Goal: Navigation & Orientation: Find specific page/section

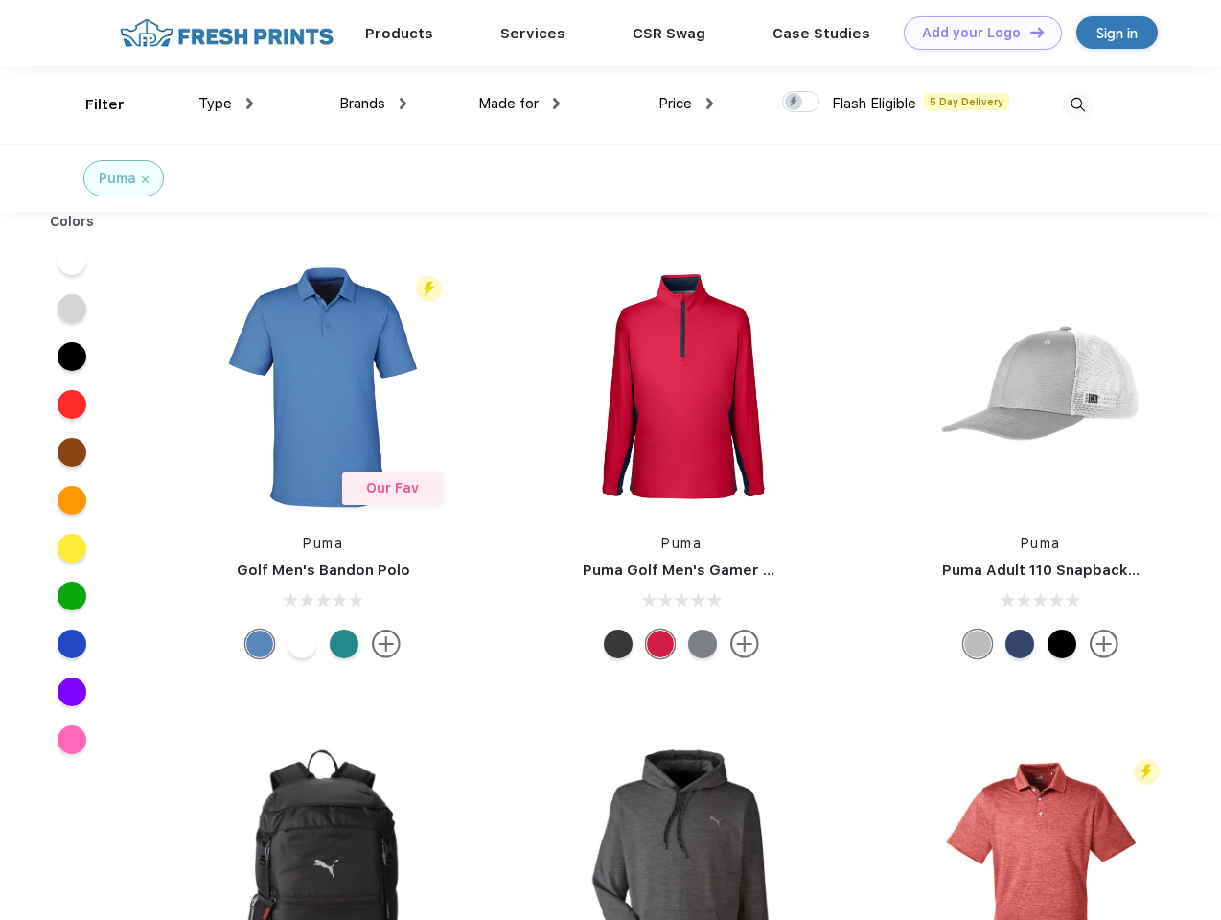
click at [976, 33] on link "Add your Logo Design Tool" at bounding box center [983, 33] width 158 height 34
click at [0, 0] on div "Design Tool" at bounding box center [0, 0] width 0 height 0
click at [1028, 32] on link "Add your Logo Design Tool" at bounding box center [983, 33] width 158 height 34
click at [92, 104] on div "Filter" at bounding box center [104, 105] width 39 height 22
click at [226, 104] on span "Type" at bounding box center [215, 103] width 34 height 17
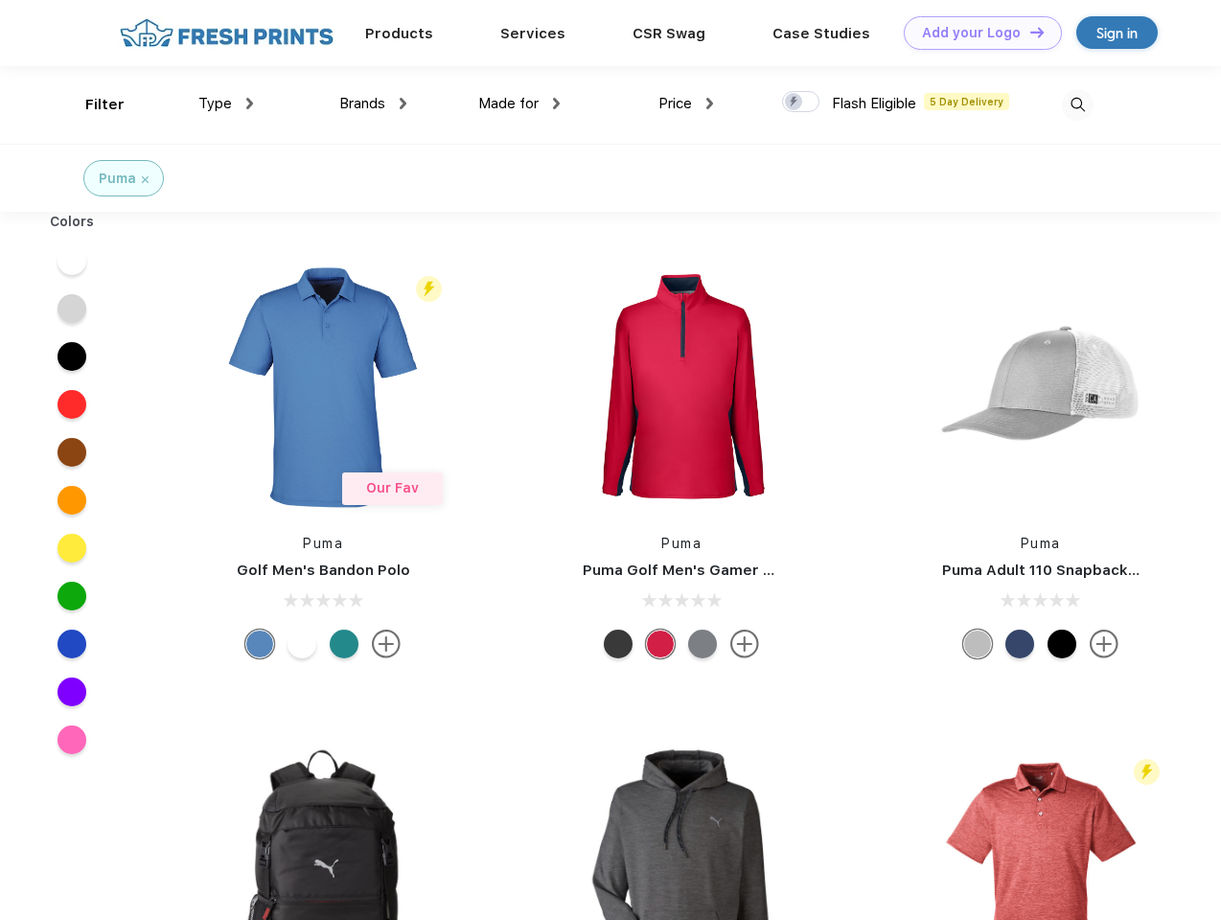
click at [373, 104] on span "Brands" at bounding box center [362, 103] width 46 height 17
click at [519, 104] on span "Made for" at bounding box center [508, 103] width 60 height 17
click at [686, 104] on span "Price" at bounding box center [675, 103] width 34 height 17
click at [801, 103] on div at bounding box center [800, 101] width 37 height 21
click at [795, 103] on input "checkbox" at bounding box center [788, 96] width 12 height 12
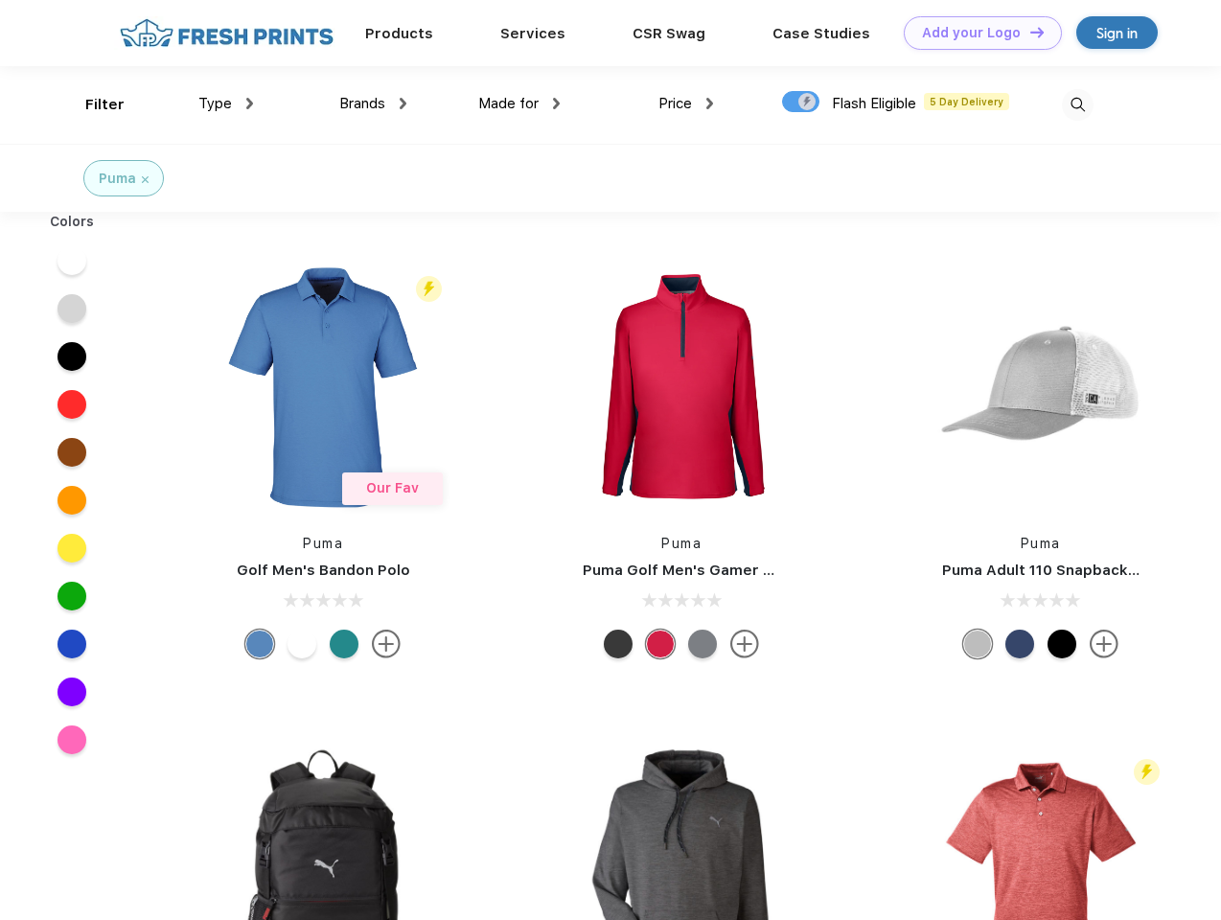
click at [1077, 104] on img at bounding box center [1078, 105] width 32 height 32
